Goal: Navigation & Orientation: Find specific page/section

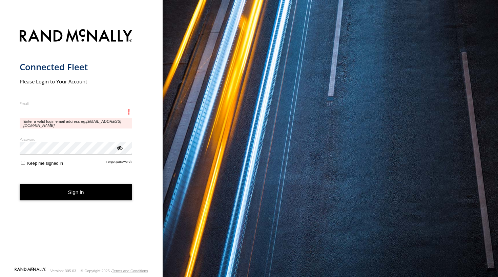
type input "**********"
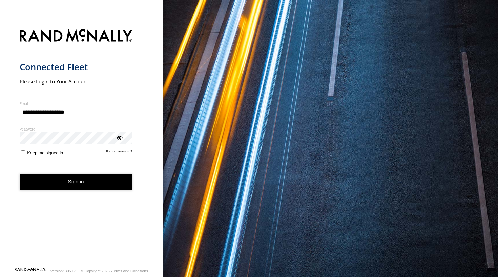
click at [65, 192] on form "**********" at bounding box center [82, 146] width 124 height 242
click at [74, 182] on button "Sign in" at bounding box center [76, 181] width 113 height 17
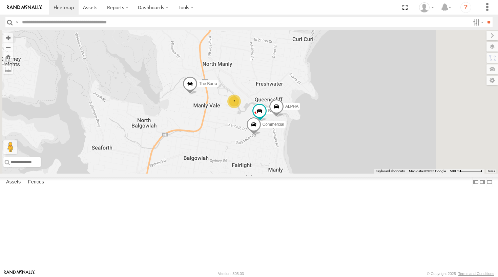
drag, startPoint x: 339, startPoint y: 180, endPoint x: 299, endPoint y: 187, distance: 40.3
click at [299, 173] on div "The Fridge The Frog The Barra Big Red Moe 7 Blue ALPHA Commercial" at bounding box center [249, 102] width 498 height 144
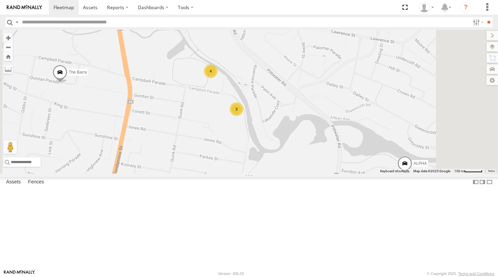
drag, startPoint x: 301, startPoint y: 125, endPoint x: 297, endPoint y: 155, distance: 30.4
click at [297, 155] on div "The Fridge The Frog The Barra Big Red Moe Blue ALPHA Commercial 3 4" at bounding box center [249, 102] width 498 height 144
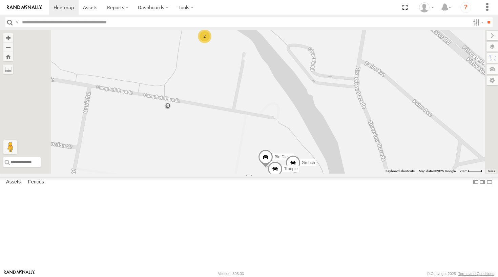
drag, startPoint x: 296, startPoint y: 113, endPoint x: 296, endPoint y: 137, distance: 23.7
click at [296, 137] on div "The Fridge The Frog The Barra Big Red Moe Blue ALPHA Commercial Bin Diesel Grou…" at bounding box center [249, 102] width 498 height 144
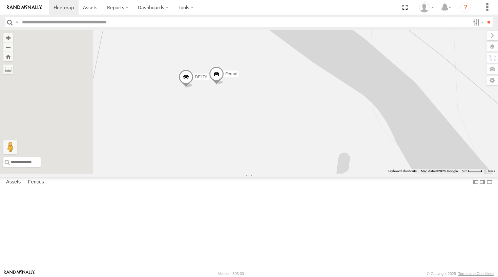
drag, startPoint x: 249, startPoint y: 95, endPoint x: 278, endPoint y: 95, distance: 28.5
click at [278, 95] on div "The Fridge The Frog The Barra Big Red Moe Blue ALPHA Commercial Bin Diesel Grou…" at bounding box center [249, 102] width 498 height 144
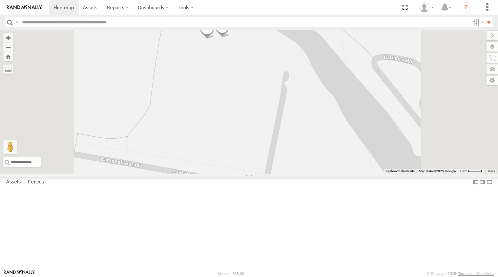
drag, startPoint x: 331, startPoint y: 117, endPoint x: 327, endPoint y: 85, distance: 32.0
click at [327, 85] on div "The Fridge The Frog The Barra Big Red Moe Blue ALPHA Commercial Bin Diesel Grou…" at bounding box center [249, 102] width 498 height 144
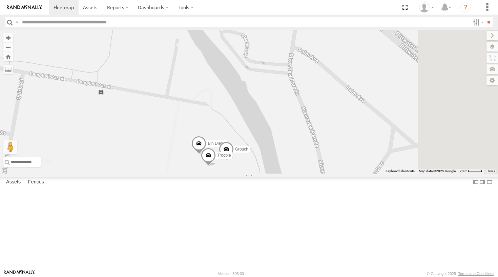
drag, startPoint x: 358, startPoint y: 130, endPoint x: 274, endPoint y: 99, distance: 89.5
click at [274, 99] on div "The Fridge The Frog The Barra Big Red Moe Blue ALPHA Commercial Bin Diesel Grou…" at bounding box center [249, 102] width 498 height 144
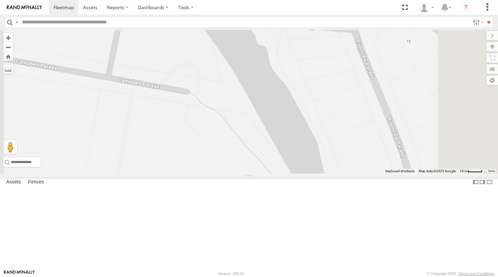
click at [286, 156] on div "The Fridge The Frog The Barra Big Red Moe Blue ALPHA Commercial Bin Diesel Grou…" at bounding box center [249, 102] width 498 height 144
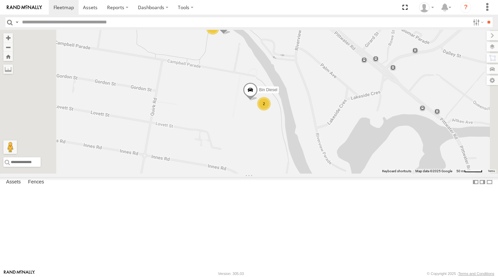
drag, startPoint x: 239, startPoint y: 167, endPoint x: 296, endPoint y: 138, distance: 64.6
click at [296, 138] on div "The Fridge The Frog The Barra Big Red Moe Blue ALPHA Commercial Bin Diesel 2 3 …" at bounding box center [249, 102] width 498 height 144
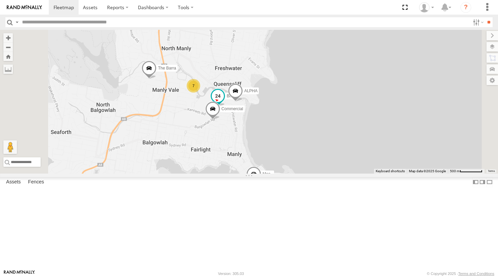
drag, startPoint x: 322, startPoint y: 145, endPoint x: 297, endPoint y: 140, distance: 25.9
click at [225, 107] on span at bounding box center [217, 97] width 15 height 18
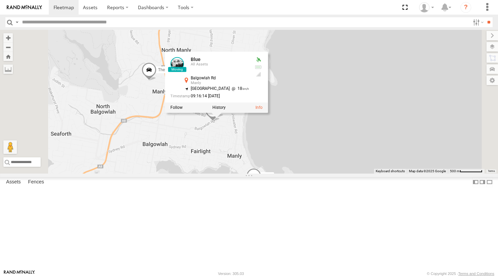
click at [254, 173] on div "The Fridge The Frog The Barra Big Red Moe Blue ALPHA Commercial 7 Blue All Asse…" at bounding box center [249, 102] width 498 height 144
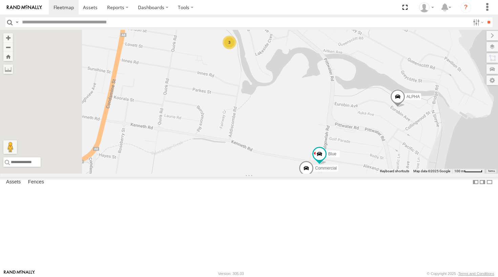
drag, startPoint x: 287, startPoint y: 152, endPoint x: 299, endPoint y: 180, distance: 30.4
click at [299, 173] on div "The Fridge The Frog The Barra Big Red Moe ALPHA 3 4 Blue Commercial" at bounding box center [249, 102] width 498 height 144
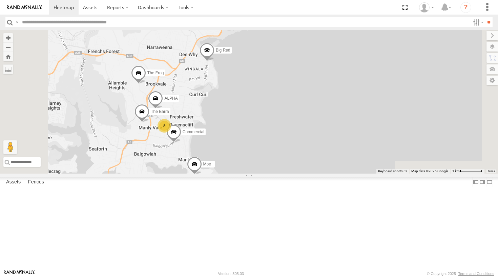
drag, startPoint x: 306, startPoint y: 82, endPoint x: 281, endPoint y: 166, distance: 88.1
click at [281, 166] on div "ALPHA Commercial The Barra Moe 8 The Frog Big Red" at bounding box center [249, 102] width 498 height 144
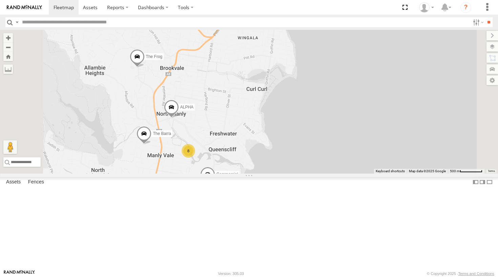
drag, startPoint x: 275, startPoint y: 122, endPoint x: 327, endPoint y: 102, distance: 55.1
click at [327, 102] on div "ALPHA Commercial The Barra Moe The Frog Big Red 8" at bounding box center [249, 102] width 498 height 144
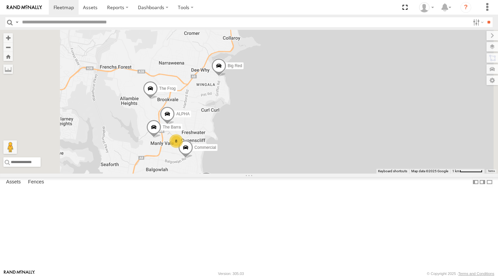
drag, startPoint x: 307, startPoint y: 118, endPoint x: 285, endPoint y: 149, distance: 37.8
click at [285, 149] on div "ALPHA Commercial The Barra Moe The Frog Big Red 8" at bounding box center [249, 102] width 498 height 144
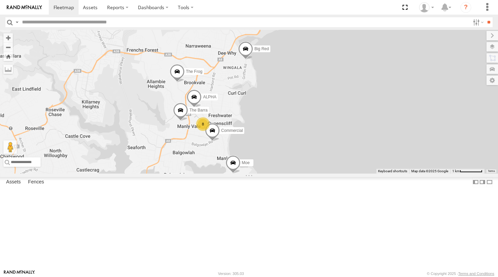
drag, startPoint x: 259, startPoint y: 119, endPoint x: 287, endPoint y: 102, distance: 32.6
click at [287, 102] on div "ALPHA Commercial The Barra Moe The Frog Big Red 8" at bounding box center [249, 102] width 498 height 144
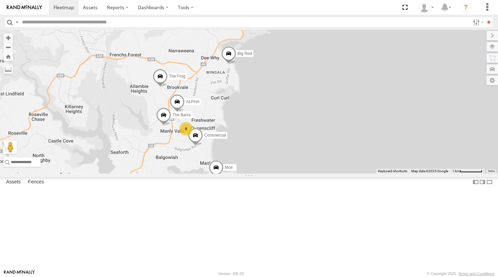
drag, startPoint x: 286, startPoint y: 96, endPoint x: 271, endPoint y: 100, distance: 15.5
click at [271, 100] on div "ALPHA Commercial The Barra Moe The Frog Big Red 8" at bounding box center [249, 102] width 498 height 144
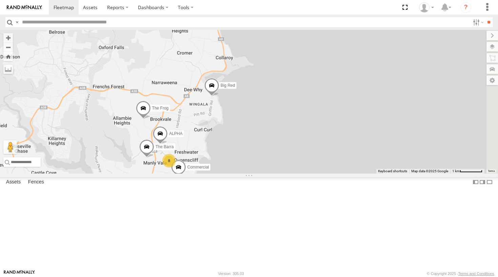
drag, startPoint x: 291, startPoint y: 101, endPoint x: 270, endPoint y: 134, distance: 39.0
click at [270, 134] on div "ALPHA Commercial The Barra Moe The Frog Big Red 8" at bounding box center [249, 102] width 498 height 144
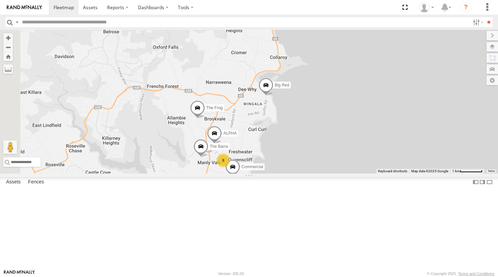
drag, startPoint x: 282, startPoint y: 114, endPoint x: 339, endPoint y: 113, distance: 56.6
click at [339, 113] on div "ALPHA Commercial The Barra Moe The Frog Big Red 8" at bounding box center [249, 102] width 498 height 144
